Goal: Task Accomplishment & Management: Use online tool/utility

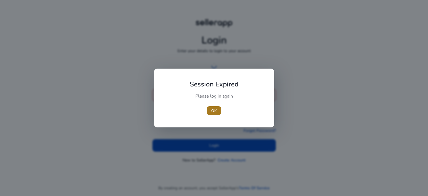
click at [211, 105] on span "button" at bounding box center [214, 110] width 14 height 13
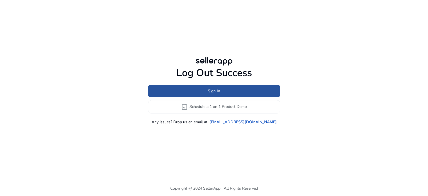
click at [211, 91] on span "Sign In" at bounding box center [214, 91] width 12 height 6
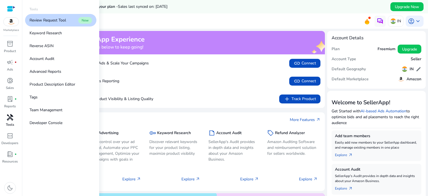
click at [7, 118] on span "handyman" at bounding box center [10, 117] width 7 height 7
click at [47, 36] on p "Keyword Research" at bounding box center [46, 33] width 32 height 6
click at [51, 31] on p "Keyword Research" at bounding box center [46, 33] width 32 height 6
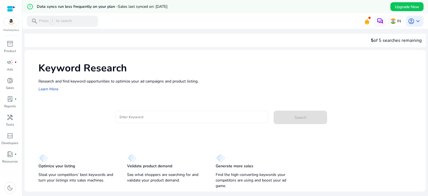
click at [136, 113] on div at bounding box center [191, 117] width 144 height 12
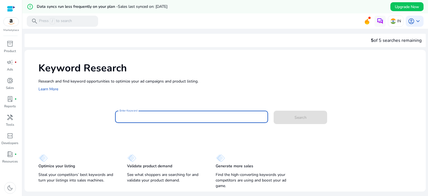
click at [141, 118] on input "Enter Keyword" at bounding box center [191, 117] width 144 height 6
